Goal: Task Accomplishment & Management: Complete application form

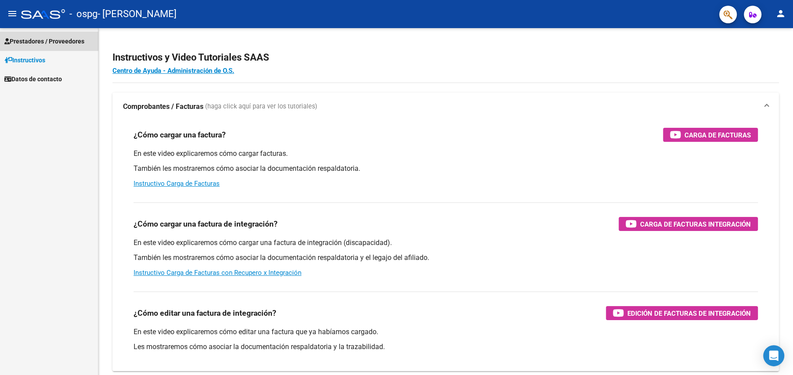
click at [62, 40] on span "Prestadores / Proveedores" at bounding box center [44, 41] width 80 height 10
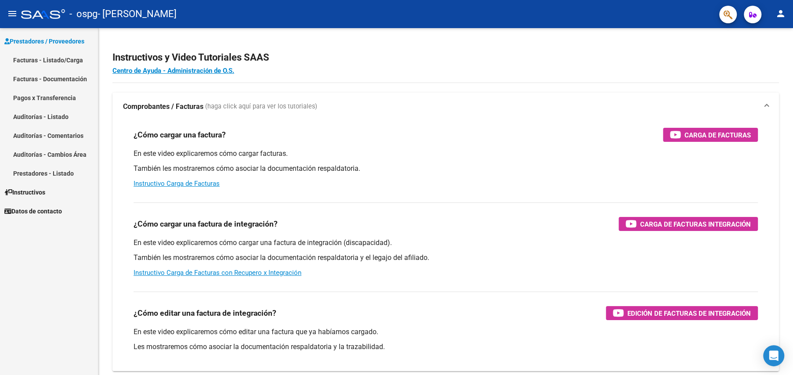
click at [25, 61] on link "Facturas - Listado/Carga" at bounding box center [49, 60] width 98 height 19
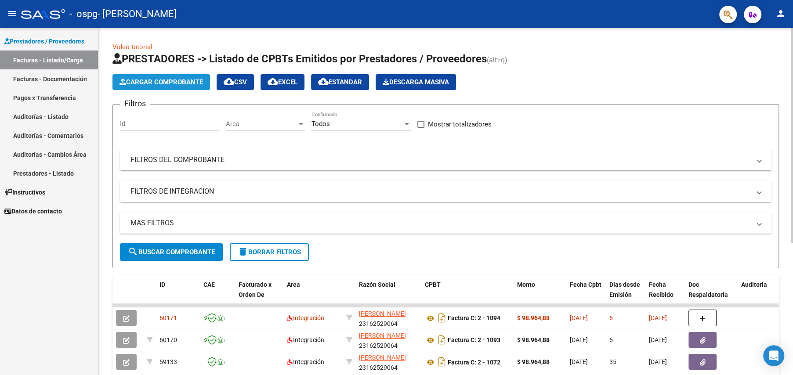
click at [170, 86] on button "Cargar Comprobante" at bounding box center [162, 82] width 98 height 16
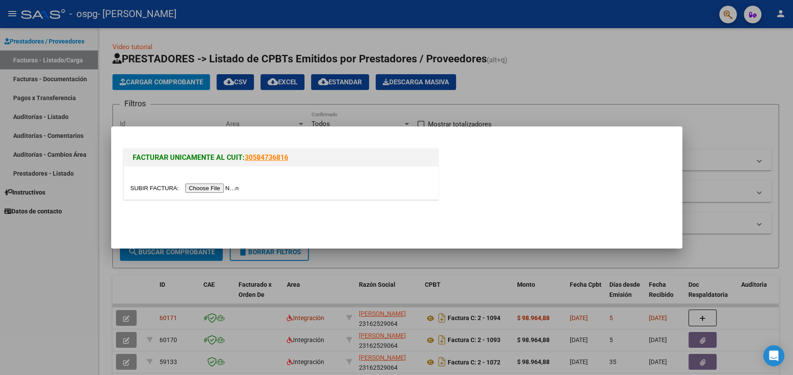
click at [202, 189] on input "file" at bounding box center [186, 188] width 111 height 9
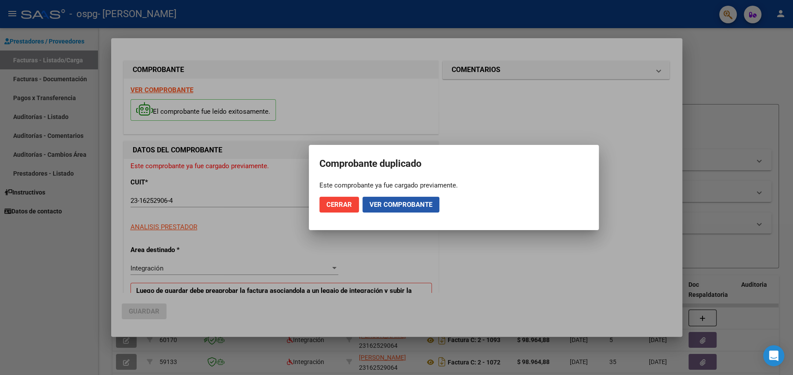
click at [386, 207] on span "Ver comprobante" at bounding box center [401, 205] width 63 height 8
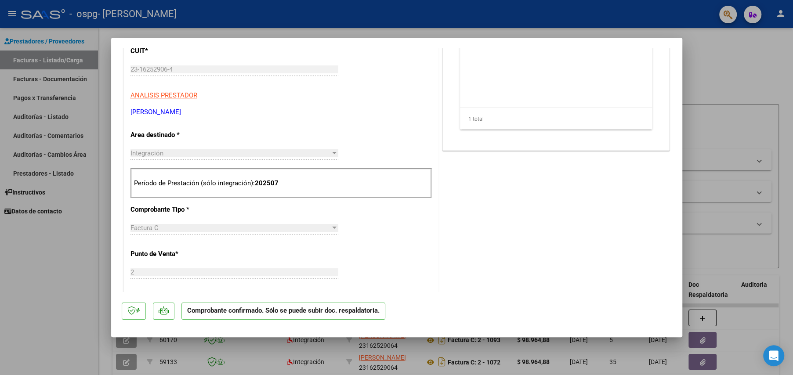
scroll to position [117, 0]
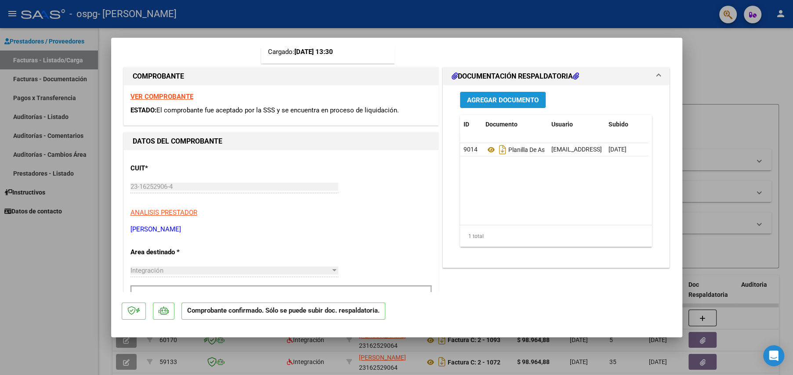
click at [477, 101] on span "Agregar Documento" at bounding box center [503, 100] width 72 height 8
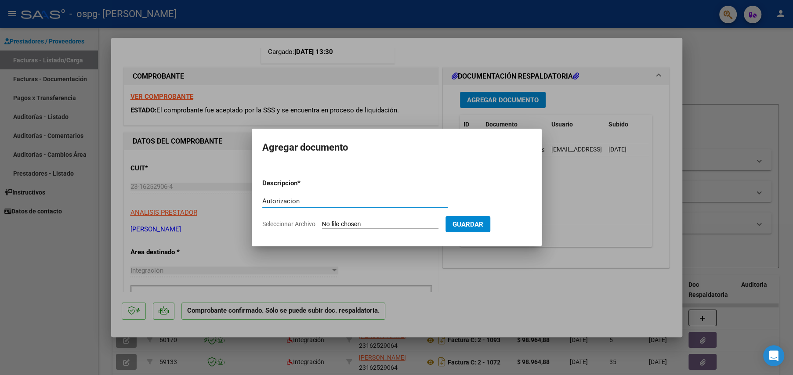
type input "Autorizacion"
click at [306, 226] on span "Seleccionar Archivo" at bounding box center [288, 224] width 53 height 7
click at [322, 226] on input "Seleccionar Archivo" at bounding box center [380, 225] width 116 height 8
type input "C:\fakepath\AUTORIZACIÓN.pdf"
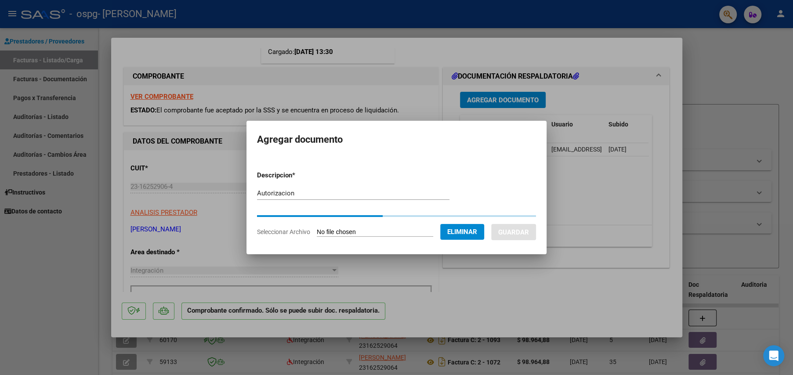
click at [304, 267] on div at bounding box center [396, 187] width 793 height 375
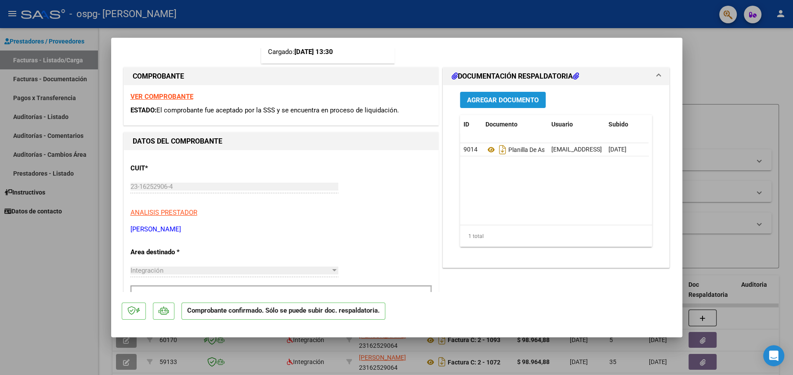
click at [480, 103] on span "Agregar Documento" at bounding box center [503, 100] width 72 height 8
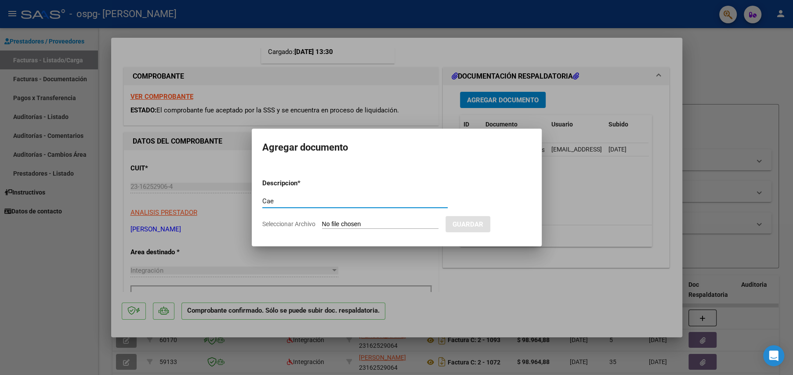
type input "Cae"
click at [356, 221] on input "Seleccionar Archivo" at bounding box center [380, 225] width 116 height 8
type input "C:\fakepath\cae.pdf"
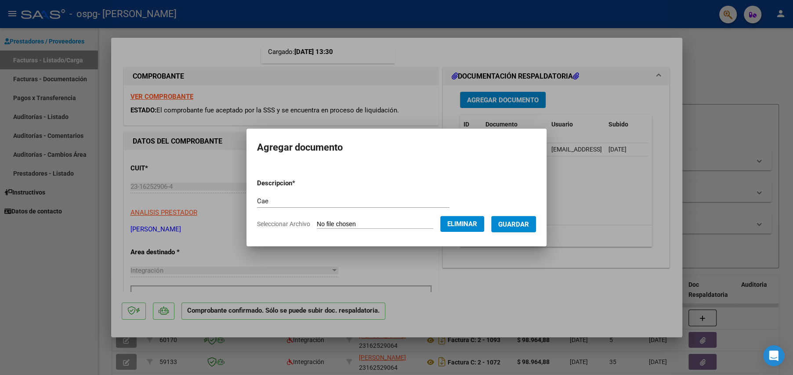
click at [519, 221] on span "Guardar" at bounding box center [513, 225] width 31 height 8
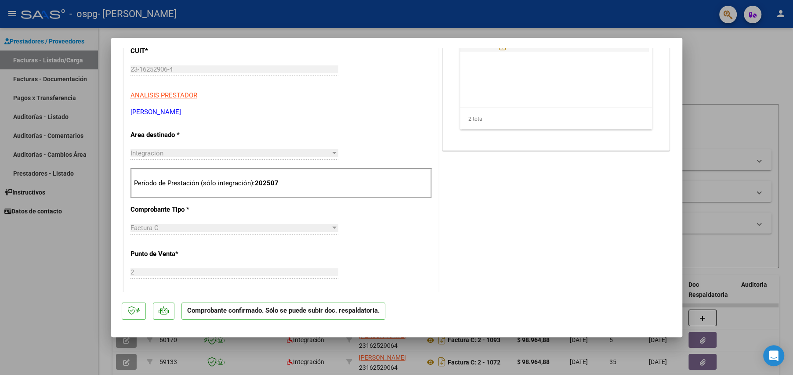
scroll to position [58, 0]
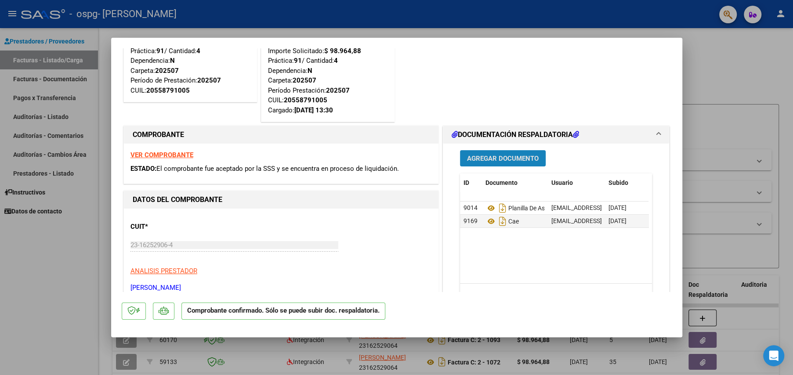
click at [497, 161] on span "Agregar Documento" at bounding box center [503, 159] width 72 height 8
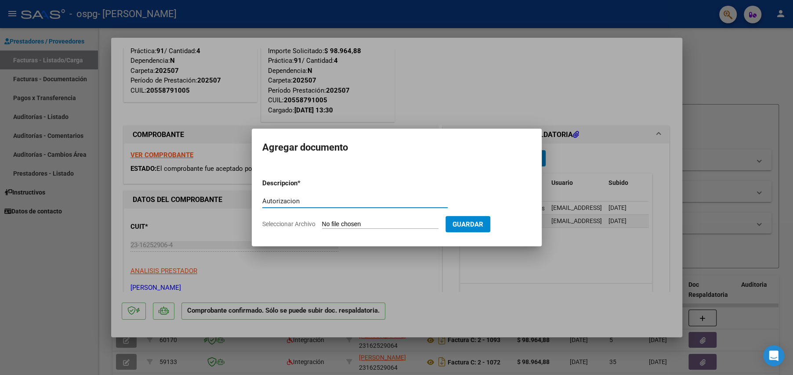
type input "Autorizacion"
click at [372, 223] on input "Seleccionar Archivo" at bounding box center [380, 225] width 116 height 8
type input "C:\fakepath\AUTORIZACIÓN.pdf"
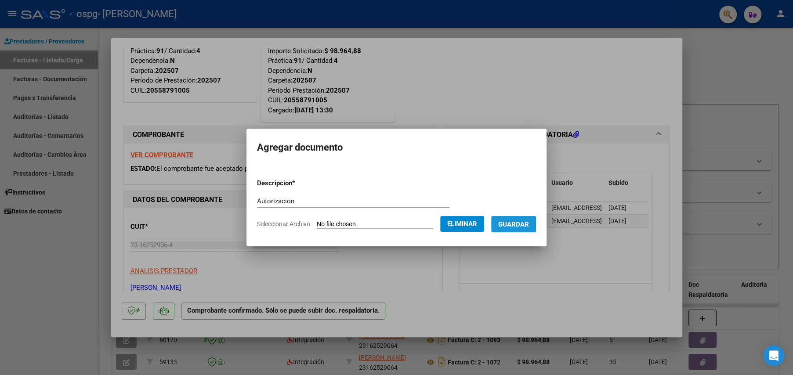
click at [529, 226] on span "Guardar" at bounding box center [513, 225] width 31 height 8
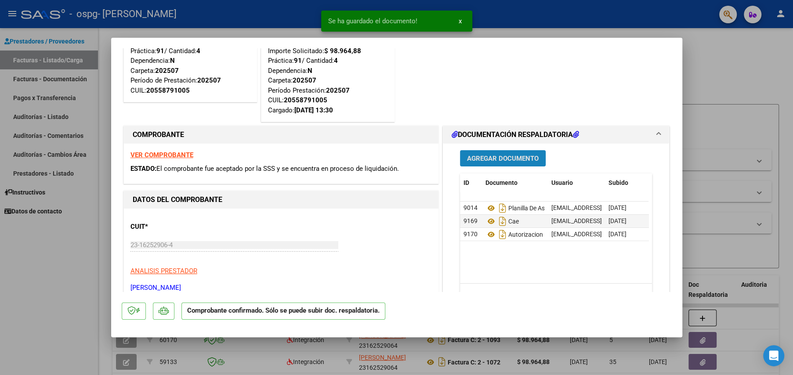
click at [477, 157] on span "Agregar Documento" at bounding box center [503, 159] width 72 height 8
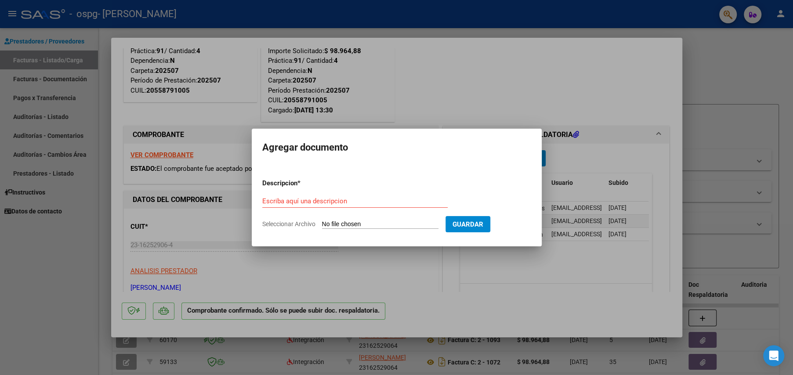
click at [646, 317] on div at bounding box center [396, 187] width 793 height 375
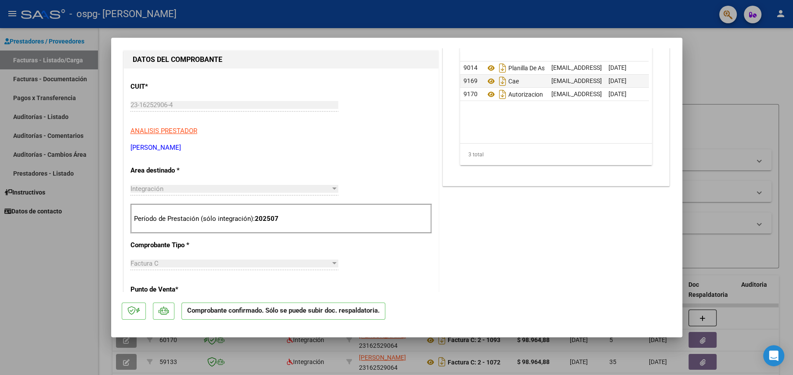
scroll to position [0, 0]
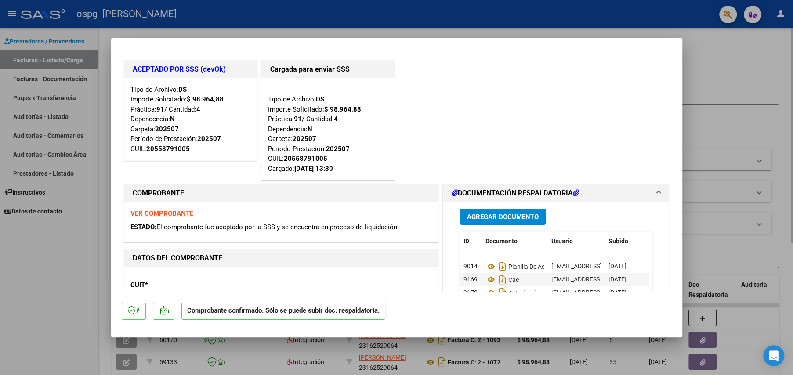
click at [759, 144] on div at bounding box center [396, 187] width 793 height 375
type input "$ 0,00"
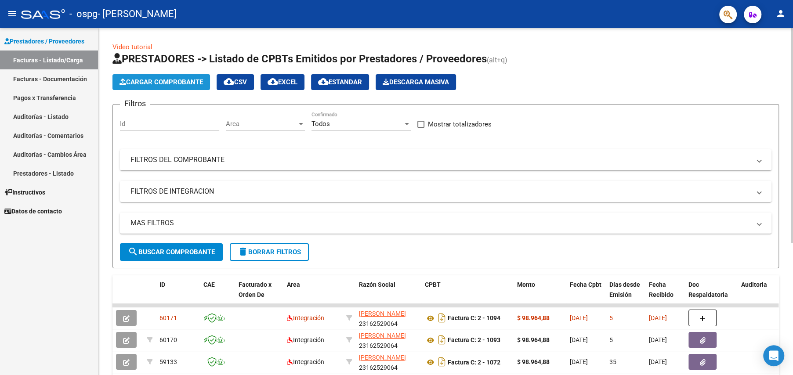
click at [164, 80] on span "Cargar Comprobante" at bounding box center [162, 82] width 84 height 8
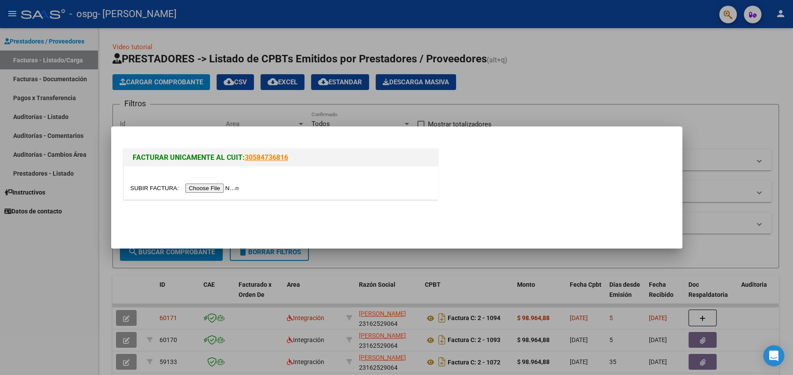
click at [159, 191] on input "file" at bounding box center [186, 188] width 111 height 9
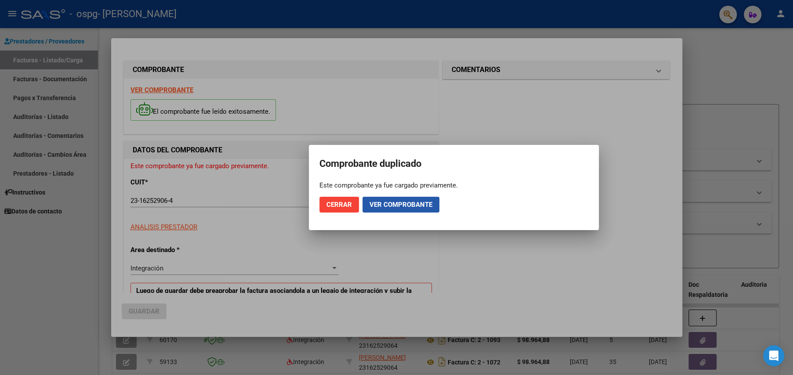
click at [394, 207] on span "Ver comprobante" at bounding box center [401, 205] width 63 height 8
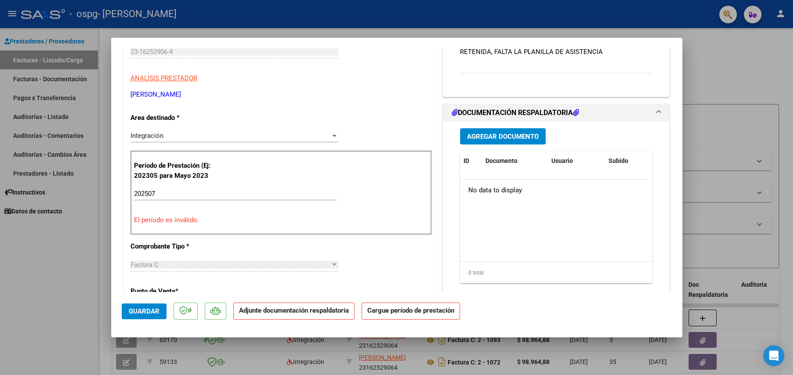
scroll to position [100, 0]
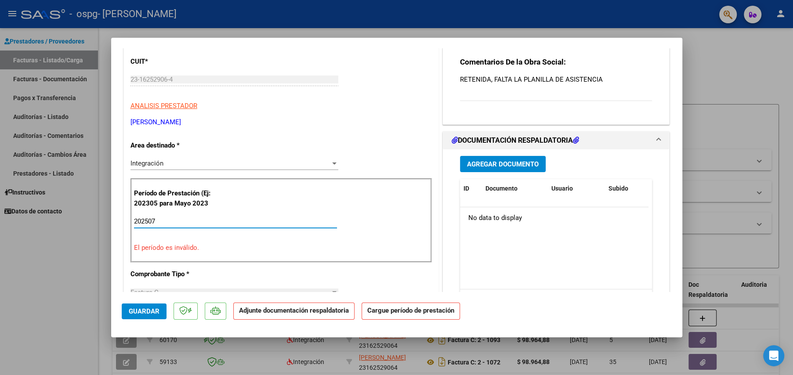
drag, startPoint x: 160, startPoint y: 223, endPoint x: 127, endPoint y: 215, distance: 33.5
click at [127, 215] on div "CUIT * 23-16252906-4 Ingresar CUIT ANALISIS PRESTADOR [PERSON_NAME] [PERSON_NAM…" at bounding box center [281, 373] width 315 height 658
type input "202507"
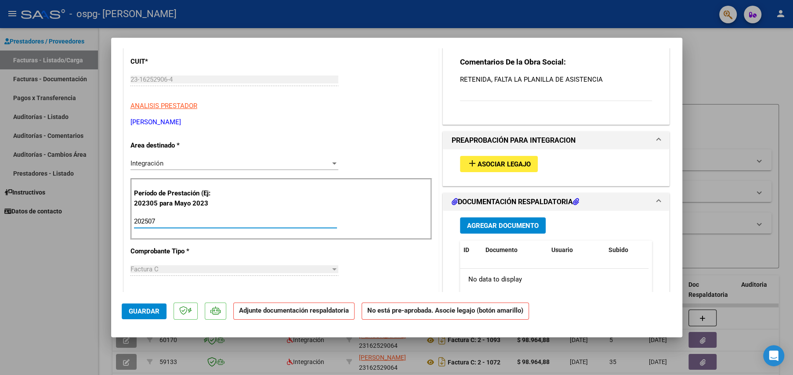
click at [496, 223] on span "Agregar Documento" at bounding box center [503, 226] width 72 height 8
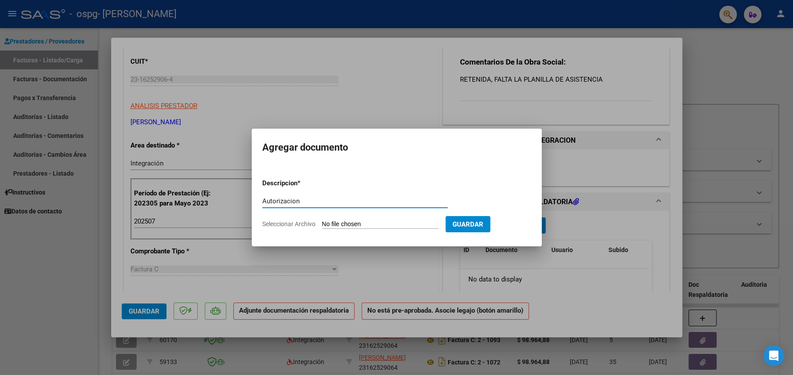
type input "Autorizacion"
click at [297, 227] on span "Seleccionar Archivo" at bounding box center [288, 224] width 53 height 7
click at [322, 227] on input "Seleccionar Archivo" at bounding box center [380, 225] width 116 height 8
type input "C:\fakepath\AUTORIZACION.pdf"
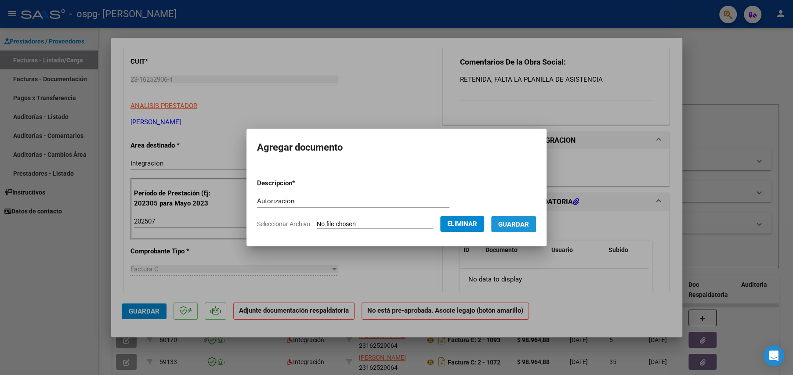
click at [515, 222] on span "Guardar" at bounding box center [513, 225] width 31 height 8
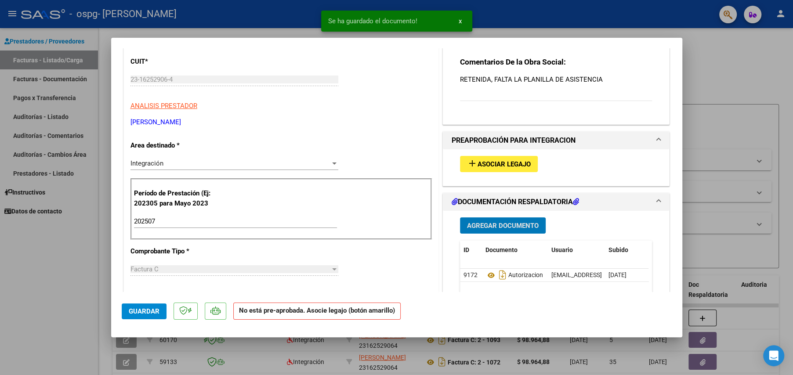
click at [502, 224] on span "Agregar Documento" at bounding box center [503, 226] width 72 height 8
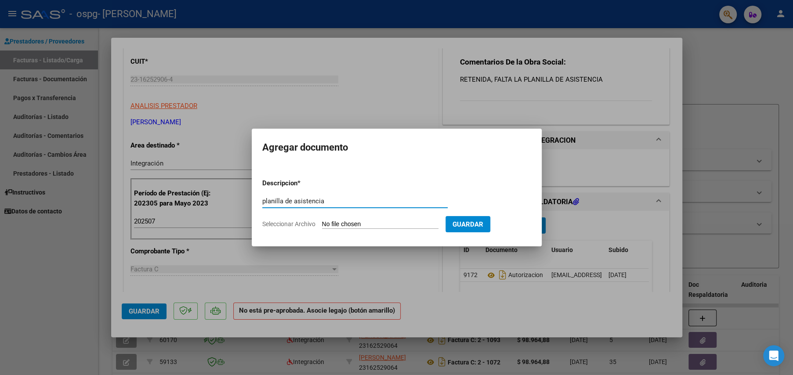
type input "planilla de asistencia"
click at [289, 224] on span "Seleccionar Archivo" at bounding box center [288, 224] width 53 height 7
click at [322, 224] on input "Seleccionar Archivo" at bounding box center [380, 225] width 116 height 8
type input "C:\fakepath\plani.pdf"
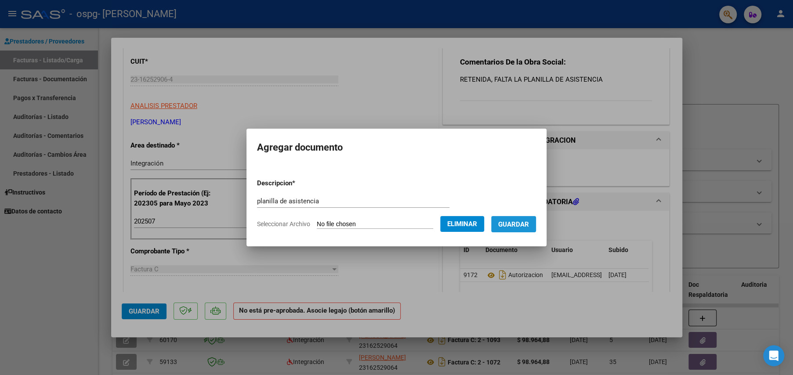
click at [523, 226] on span "Guardar" at bounding box center [513, 225] width 31 height 8
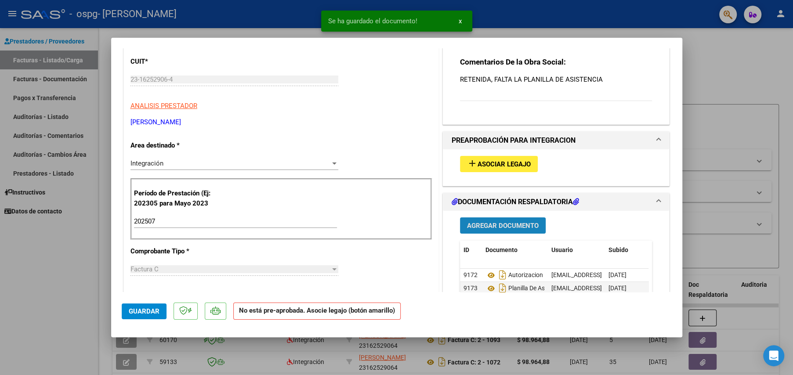
click at [491, 223] on span "Agregar Documento" at bounding box center [503, 226] width 72 height 8
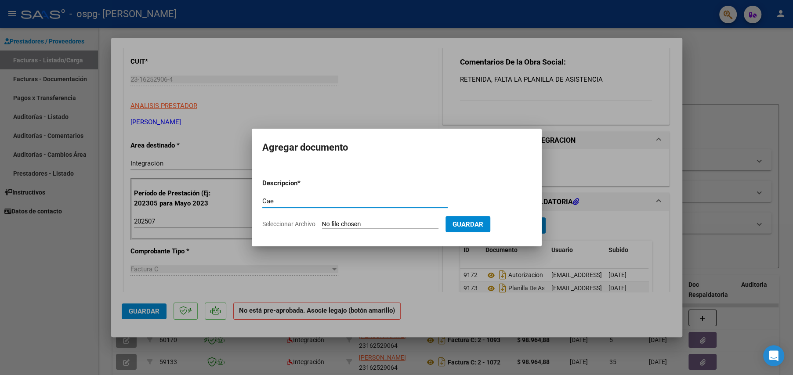
type input "Cae"
click at [277, 226] on span "Seleccionar Archivo" at bounding box center [288, 224] width 53 height 7
click at [322, 226] on input "Seleccionar Archivo" at bounding box center [380, 225] width 116 height 8
type input "C:\fakepath\cae.pdf"
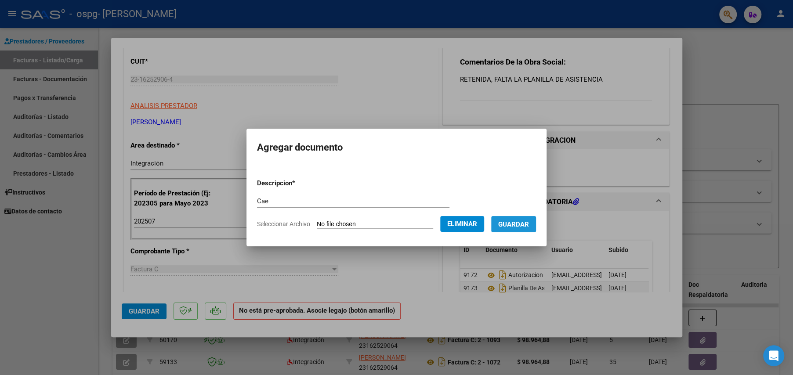
click at [528, 221] on span "Guardar" at bounding box center [513, 225] width 31 height 8
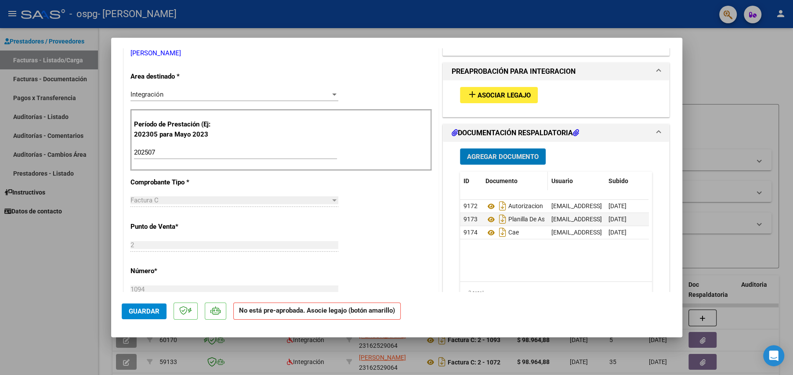
scroll to position [158, 0]
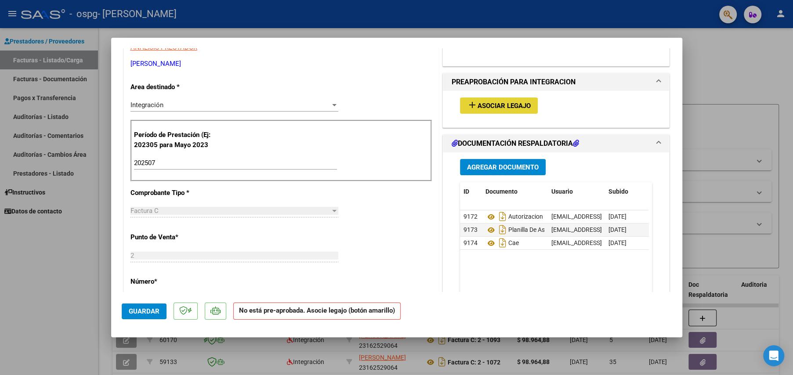
click at [489, 105] on span "Asociar Legajo" at bounding box center [504, 106] width 53 height 8
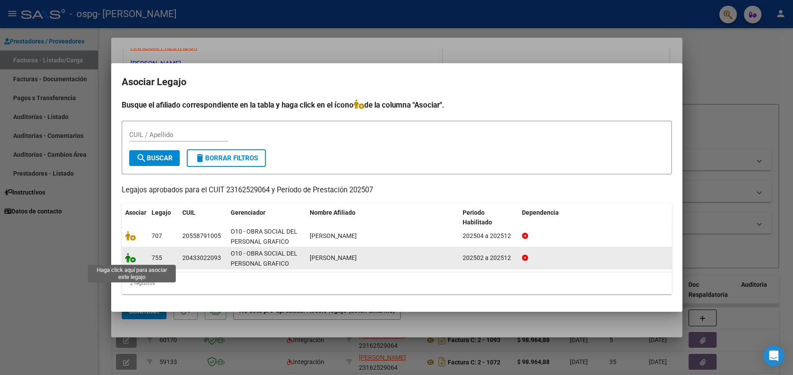
click at [128, 255] on icon at bounding box center [130, 258] width 11 height 10
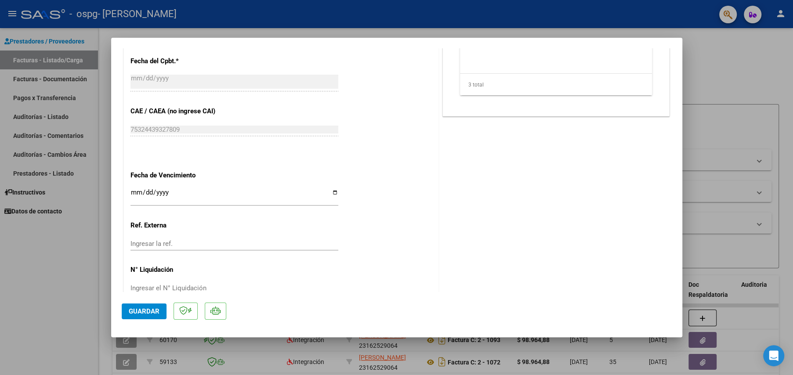
scroll to position [509, 0]
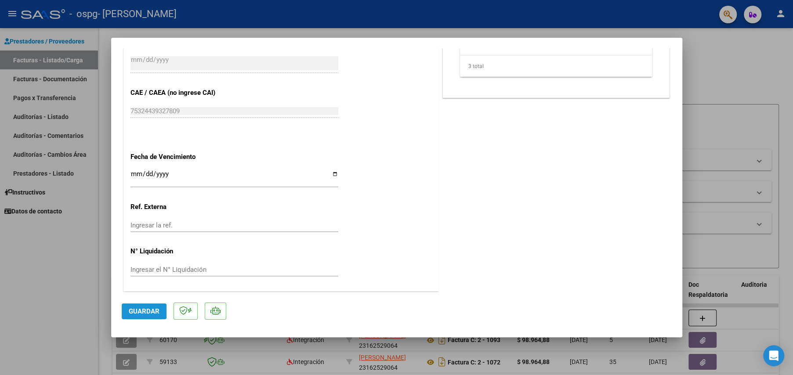
click at [136, 308] on span "Guardar" at bounding box center [144, 312] width 31 height 8
